Goal: Information Seeking & Learning: Learn about a topic

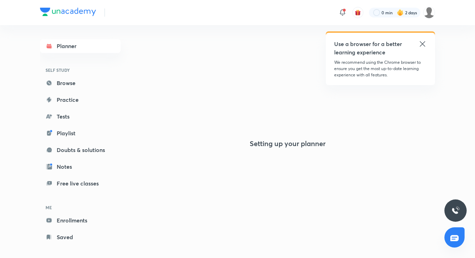
click at [422, 44] on icon at bounding box center [422, 43] width 5 height 5
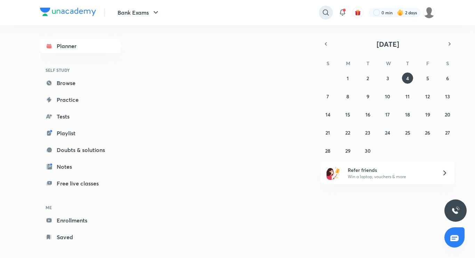
click at [323, 15] on icon at bounding box center [326, 12] width 8 height 8
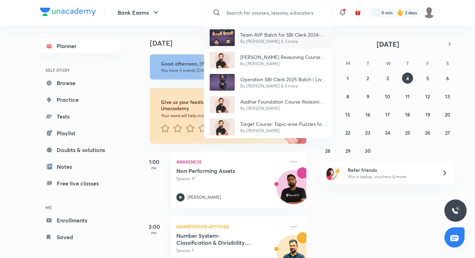
click at [227, 40] on img at bounding box center [222, 37] width 25 height 17
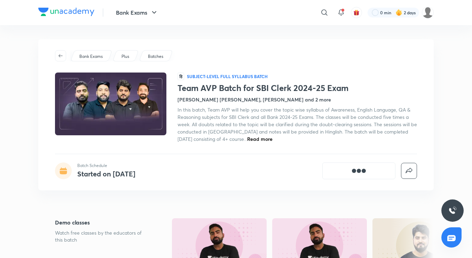
click at [150, 53] on div "Batches" at bounding box center [156, 55] width 34 height 11
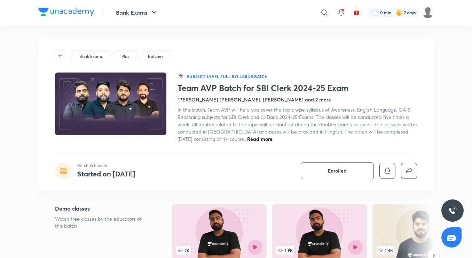
click at [156, 58] on p "Batches" at bounding box center [155, 56] width 15 height 6
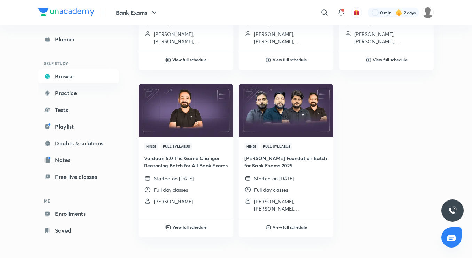
scroll to position [1012, 0]
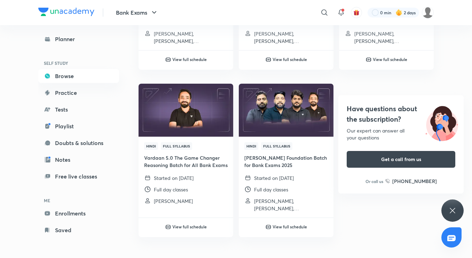
drag, startPoint x: 450, startPoint y: 206, endPoint x: 441, endPoint y: 196, distance: 13.3
click at [450, 205] on div "Have questions about the subscription? Our expert can answer all your questions…" at bounding box center [452, 210] width 22 height 22
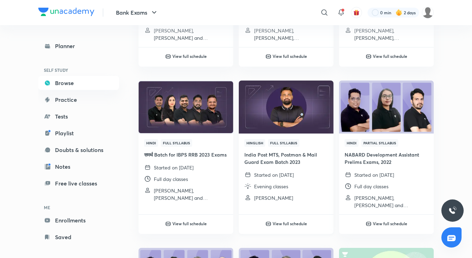
scroll to position [351, 0]
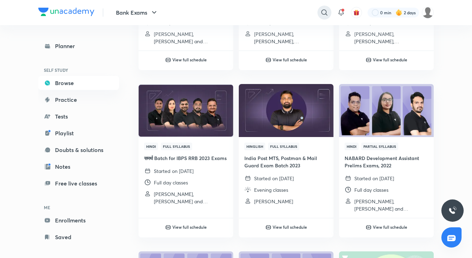
click at [320, 15] on icon at bounding box center [324, 12] width 8 height 8
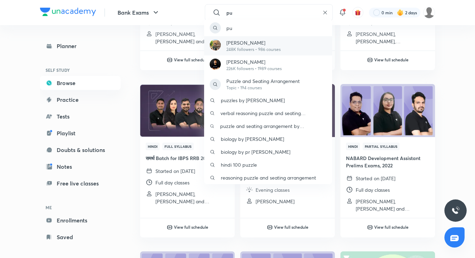
type input "pu"
click at [262, 39] on p "[PERSON_NAME]" at bounding box center [254, 42] width 54 height 7
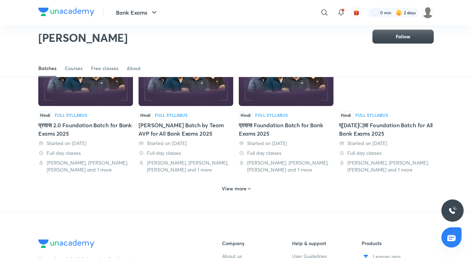
scroll to position [344, 0]
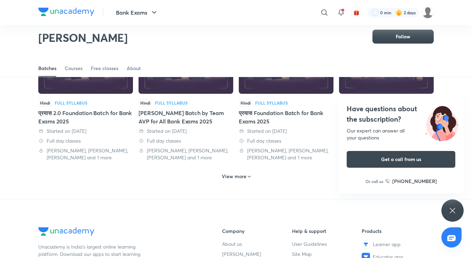
click at [162, 113] on div "Vardaan Mains Batch by Team AVP for All Bank Exams 2025" at bounding box center [186, 117] width 95 height 17
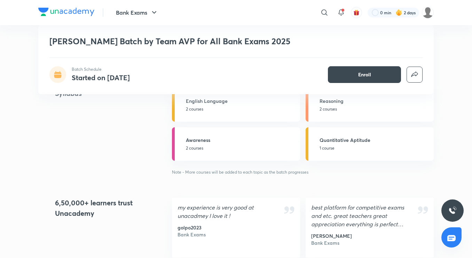
scroll to position [487, 0]
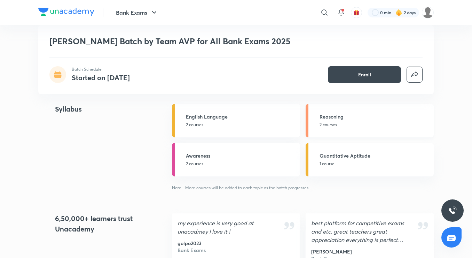
click at [349, 121] on p "2 courses" at bounding box center [375, 124] width 110 height 6
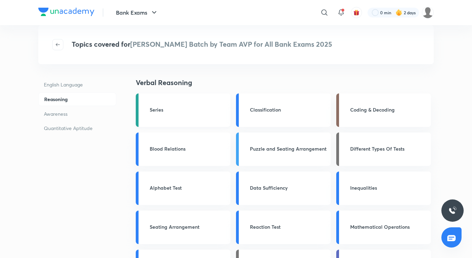
click at [200, 123] on link "Series" at bounding box center [183, 109] width 95 height 33
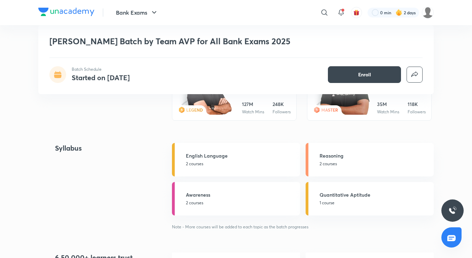
scroll to position [487, 0]
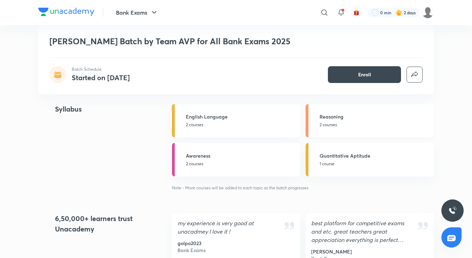
click at [318, 115] on link "Reasoning 2 courses" at bounding box center [370, 120] width 128 height 33
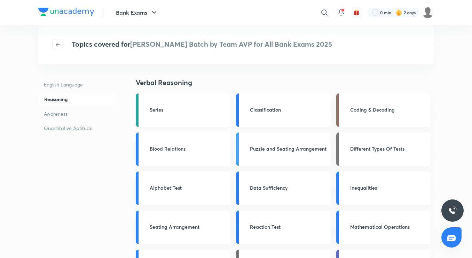
click at [185, 114] on div "Series" at bounding box center [188, 110] width 77 height 9
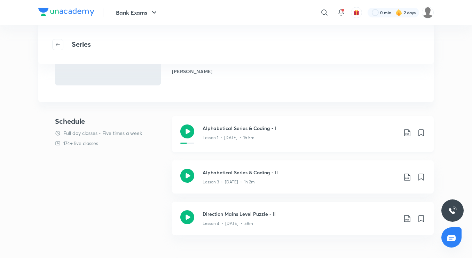
scroll to position [70, 0]
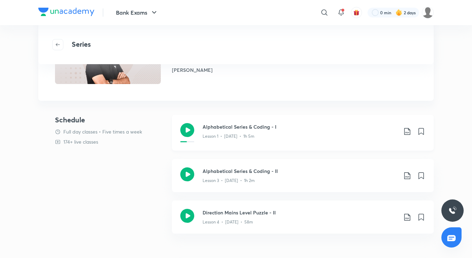
click at [232, 134] on p "Lesson 1 • [DATE] • 1h 5m" at bounding box center [229, 136] width 52 height 6
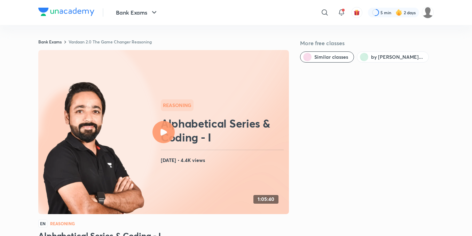
click at [163, 132] on icon at bounding box center [163, 132] width 7 height 7
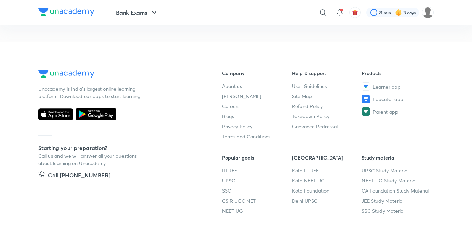
scroll to position [439, 0]
